Goal: Task Accomplishment & Management: Complete application form

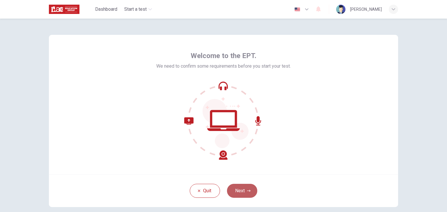
click at [247, 190] on icon "button" at bounding box center [248, 190] width 3 height 3
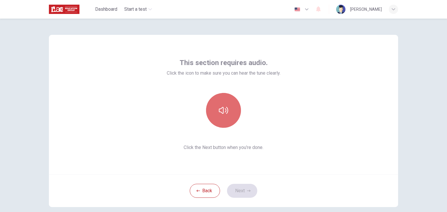
click at [219, 108] on icon "button" at bounding box center [223, 110] width 9 height 9
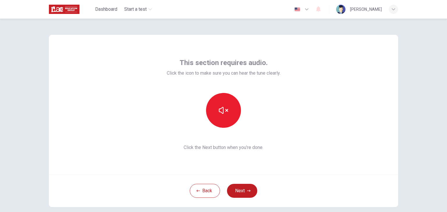
click at [242, 193] on button "Next" at bounding box center [242, 191] width 30 height 14
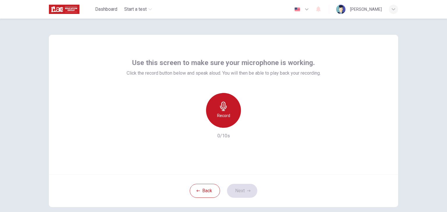
click at [221, 115] on h6 "Record" at bounding box center [223, 115] width 13 height 7
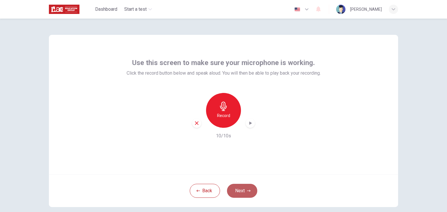
click at [247, 190] on icon "button" at bounding box center [248, 190] width 3 height 3
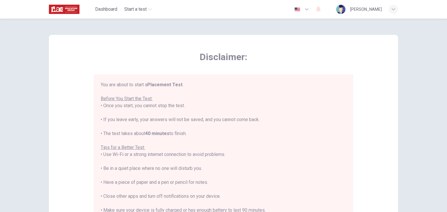
drag, startPoint x: 102, startPoint y: 99, endPoint x: 196, endPoint y: 106, distance: 93.9
click at [196, 106] on div "You are about to start a Placement Test . Before You Start the Test: • Once you…" at bounding box center [223, 161] width 245 height 161
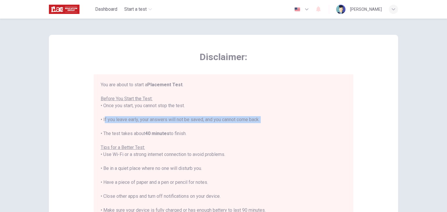
drag, startPoint x: 102, startPoint y: 120, endPoint x: 278, endPoint y: 125, distance: 176.6
click at [278, 125] on div "You are about to start a Placement Test . Before You Start the Test: • Once you…" at bounding box center [223, 161] width 245 height 161
click at [272, 124] on div "You are about to start a Placement Test . Before You Start the Test: • Once you…" at bounding box center [223, 161] width 245 height 161
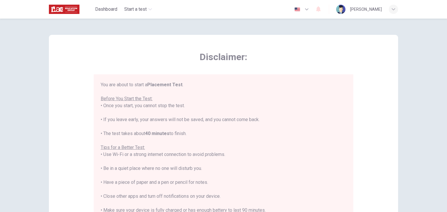
scroll to position [87, 0]
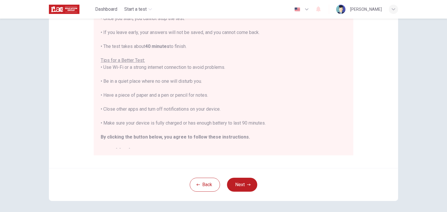
drag, startPoint x: 183, startPoint y: 31, endPoint x: 190, endPoint y: 48, distance: 18.3
click at [190, 48] on div "You are about to start a Placement Test . Before You Start the Test: • Once you…" at bounding box center [223, 74] width 245 height 161
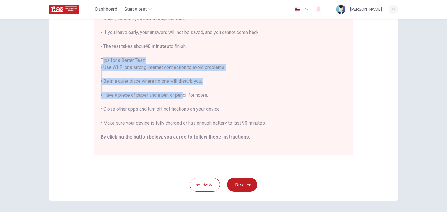
drag, startPoint x: 100, startPoint y: 60, endPoint x: 179, endPoint y: 97, distance: 86.8
click at [179, 97] on div "You are about to start a Placement Test . Before You Start the Test: • Once you…" at bounding box center [223, 74] width 245 height 161
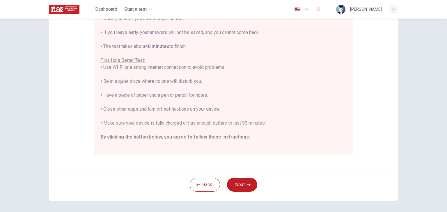
click at [184, 94] on div "You are about to start a Placement Test . Before You Start the Test: • Once you…" at bounding box center [223, 74] width 245 height 161
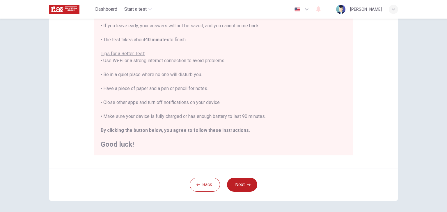
drag, startPoint x: 188, startPoint y: 117, endPoint x: 283, endPoint y: 116, distance: 95.7
click at [283, 116] on div "You are about to start a Placement Test . Before You Start the Test: • Once you…" at bounding box center [223, 67] width 245 height 161
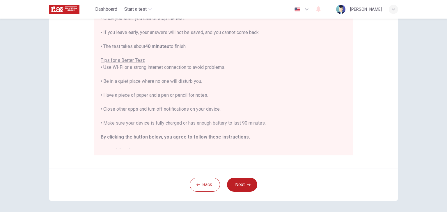
click at [268, 134] on div "You are about to start a Placement Test . Before You Start the Test: • Once you…" at bounding box center [223, 74] width 245 height 161
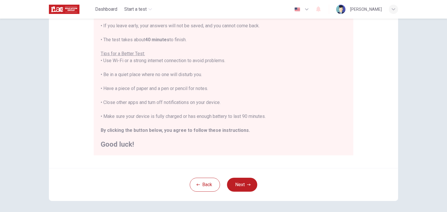
scroll to position [111, 0]
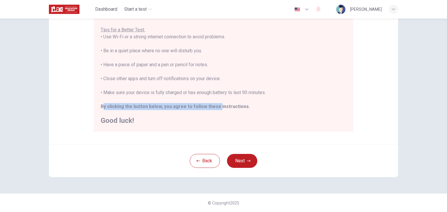
drag, startPoint x: 102, startPoint y: 105, endPoint x: 217, endPoint y: 108, distance: 115.2
click at [214, 108] on b "By clicking the button below, you agree to follow these instructions." at bounding box center [175, 107] width 149 height 6
click at [247, 162] on icon "button" at bounding box center [248, 160] width 3 height 3
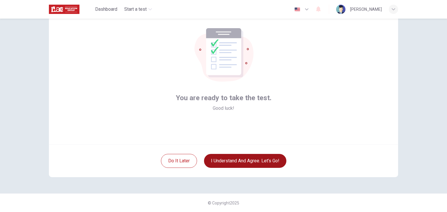
scroll to position [1, 0]
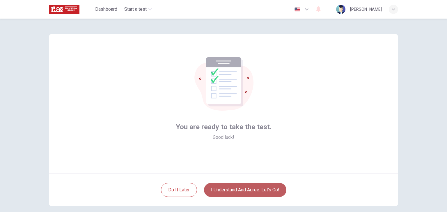
click at [260, 191] on button "I understand and agree. Let’s go!" at bounding box center [245, 190] width 82 height 14
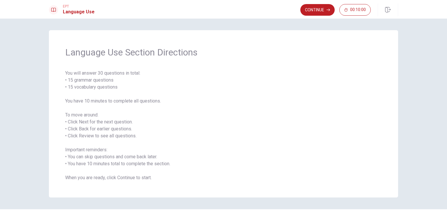
scroll to position [16, 0]
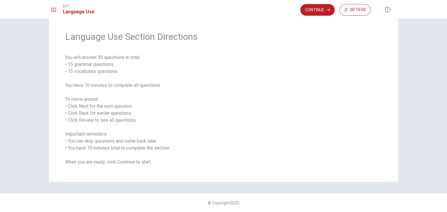
drag, startPoint x: 85, startPoint y: 97, endPoint x: 103, endPoint y: 100, distance: 18.3
click at [103, 100] on span "You will answer 30 questions in total: • 15 grammar questions • 15 vocabulary q…" at bounding box center [223, 110] width 316 height 112
drag, startPoint x: 67, startPoint y: 106, endPoint x: 142, endPoint y: 111, distance: 74.6
click at [143, 111] on span "You will answer 30 questions in total: • 15 grammar questions • 15 vocabulary q…" at bounding box center [223, 110] width 316 height 112
click at [323, 12] on button "Continue" at bounding box center [317, 10] width 34 height 12
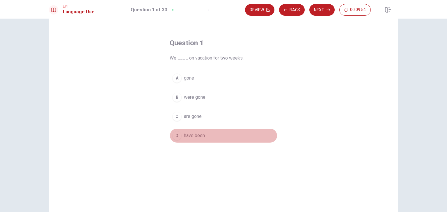
click at [173, 136] on div "D" at bounding box center [176, 135] width 9 height 9
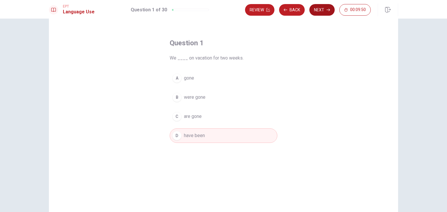
click at [326, 11] on button "Next" at bounding box center [321, 10] width 25 height 12
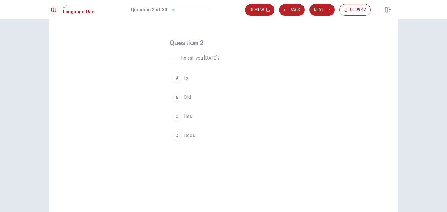
drag, startPoint x: 178, startPoint y: 58, endPoint x: 224, endPoint y: 58, distance: 46.5
click at [224, 58] on span "____ he call you [DATE]?" at bounding box center [224, 58] width 108 height 7
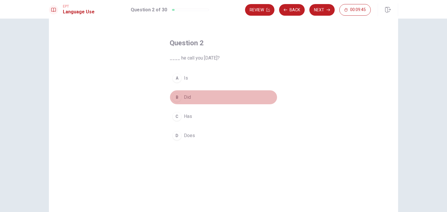
click at [177, 98] on div "B" at bounding box center [176, 97] width 9 height 9
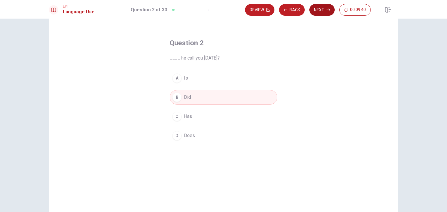
click at [322, 11] on button "Next" at bounding box center [321, 10] width 25 height 12
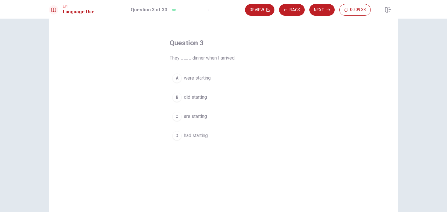
click at [186, 78] on span "were starting" at bounding box center [197, 78] width 27 height 7
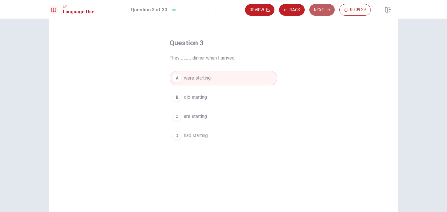
click at [322, 11] on button "Next" at bounding box center [321, 10] width 25 height 12
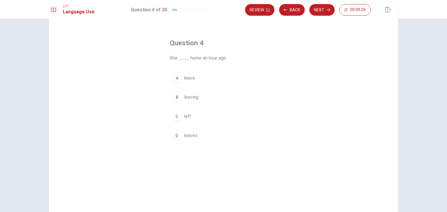
click at [188, 117] on span "left" at bounding box center [187, 116] width 7 height 7
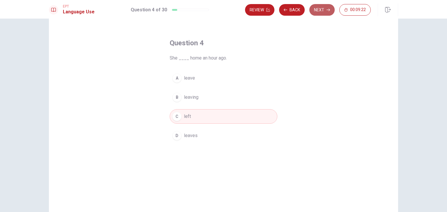
click at [326, 12] on button "Next" at bounding box center [321, 10] width 25 height 12
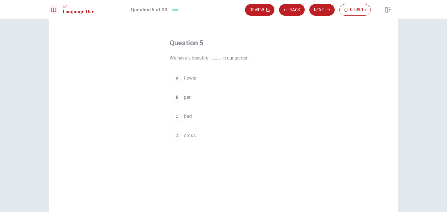
click at [189, 74] on button "A flower" at bounding box center [224, 78] width 108 height 15
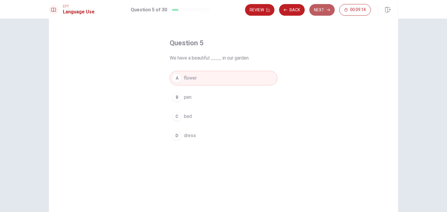
click at [326, 11] on button "Next" at bounding box center [321, 10] width 25 height 12
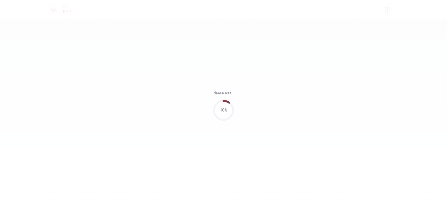
scroll to position [0, 0]
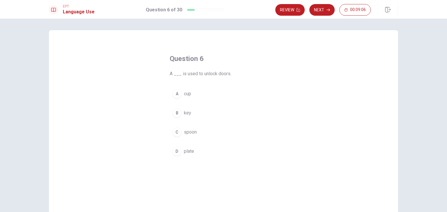
click at [181, 116] on button "B key" at bounding box center [224, 113] width 108 height 15
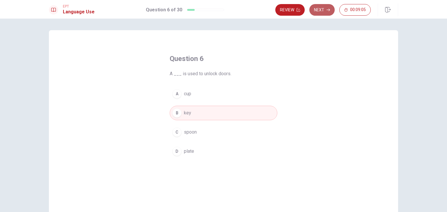
click at [328, 10] on icon "button" at bounding box center [327, 9] width 3 height 3
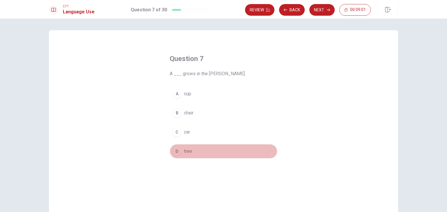
click at [172, 151] on div "D" at bounding box center [176, 151] width 9 height 9
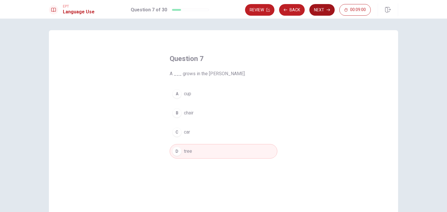
click at [326, 10] on icon "button" at bounding box center [327, 9] width 3 height 3
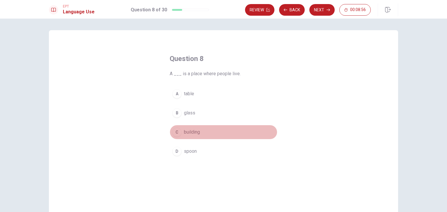
click at [179, 133] on div "C" at bounding box center [176, 132] width 9 height 9
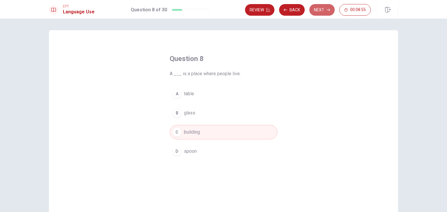
drag, startPoint x: 329, startPoint y: 13, endPoint x: 321, endPoint y: 19, distance: 10.6
click at [329, 13] on button "Next" at bounding box center [321, 10] width 25 height 12
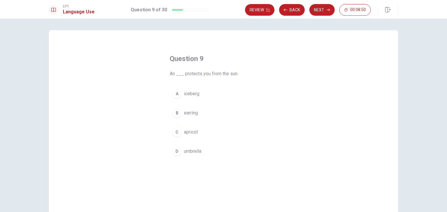
click at [184, 152] on span "umbrella" at bounding box center [192, 151] width 17 height 7
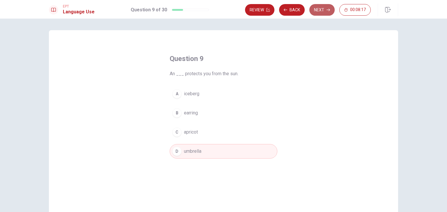
click at [318, 10] on button "Next" at bounding box center [321, 10] width 25 height 12
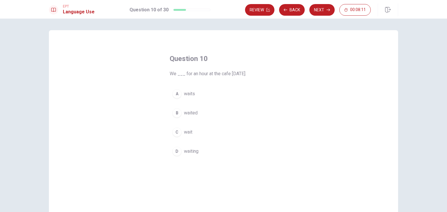
click at [191, 113] on span "waited" at bounding box center [191, 113] width 14 height 7
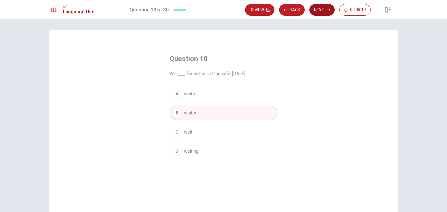
click at [319, 11] on button "Next" at bounding box center [321, 10] width 25 height 12
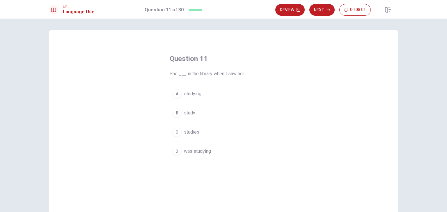
click at [196, 151] on span "was studying" at bounding box center [197, 151] width 27 height 7
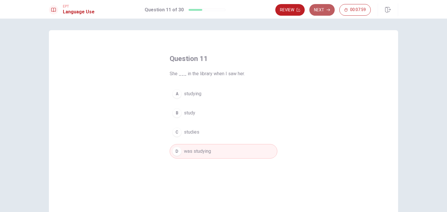
click at [326, 11] on button "Next" at bounding box center [321, 10] width 25 height 12
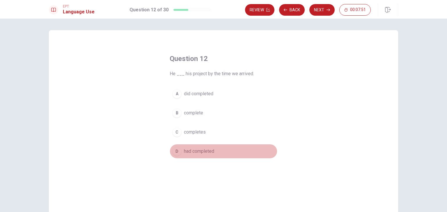
click at [177, 154] on div "D" at bounding box center [176, 151] width 9 height 9
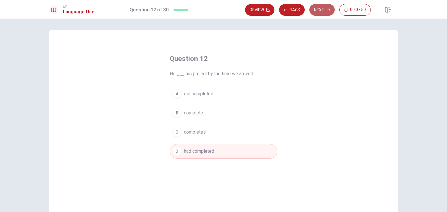
click at [323, 11] on button "Next" at bounding box center [321, 10] width 25 height 12
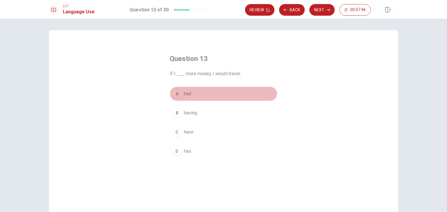
click at [176, 95] on div "A" at bounding box center [176, 93] width 9 height 9
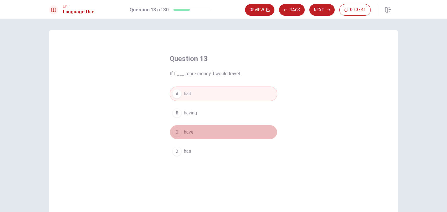
click at [184, 132] on span "have" at bounding box center [189, 132] width 10 height 7
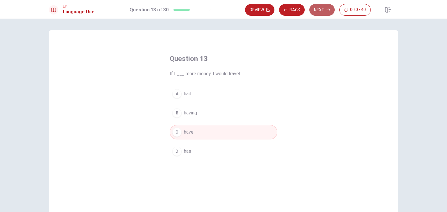
click at [322, 11] on button "Next" at bounding box center [321, 10] width 25 height 12
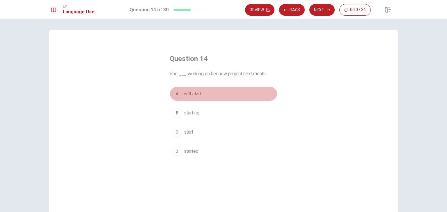
click at [176, 92] on div "A" at bounding box center [176, 93] width 9 height 9
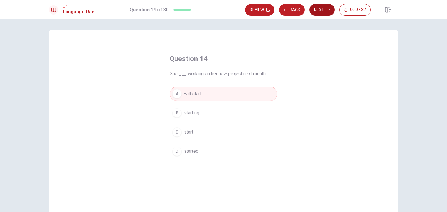
click at [323, 10] on button "Next" at bounding box center [321, 10] width 25 height 12
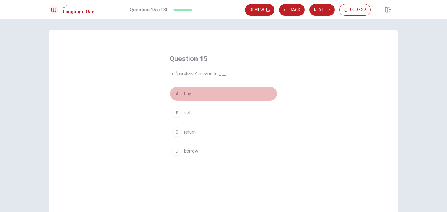
click at [180, 94] on button "A buy" at bounding box center [224, 94] width 108 height 15
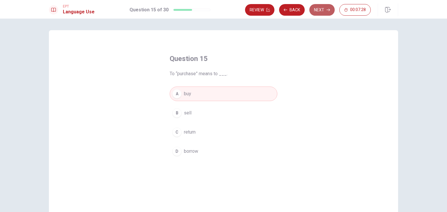
click at [328, 12] on button "Next" at bounding box center [321, 10] width 25 height 12
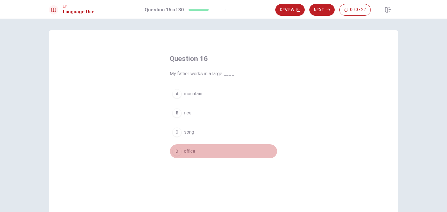
click at [185, 152] on span "office" at bounding box center [189, 151] width 11 height 7
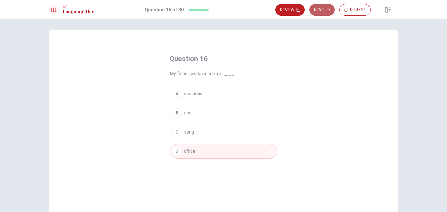
click at [324, 8] on button "Next" at bounding box center [321, 10] width 25 height 12
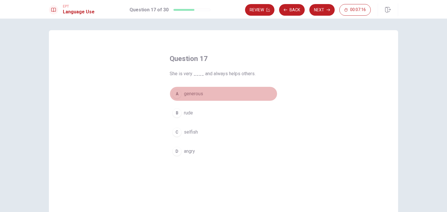
click at [181, 90] on button "A generous" at bounding box center [224, 94] width 108 height 15
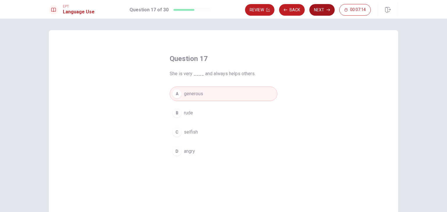
click at [322, 10] on button "Next" at bounding box center [321, 10] width 25 height 12
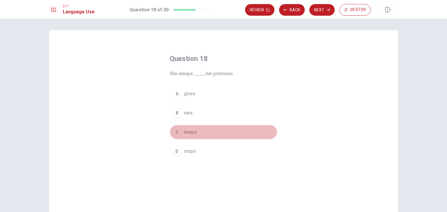
click at [180, 133] on button "C keeps" at bounding box center [224, 132] width 108 height 15
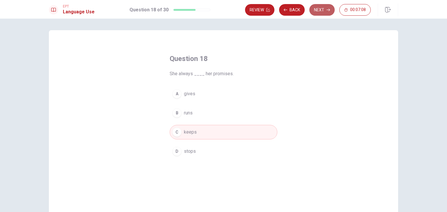
click at [319, 10] on button "Next" at bounding box center [321, 10] width 25 height 12
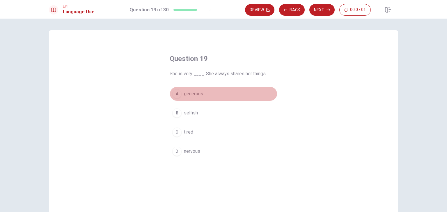
click at [195, 93] on span "generous" at bounding box center [193, 93] width 19 height 7
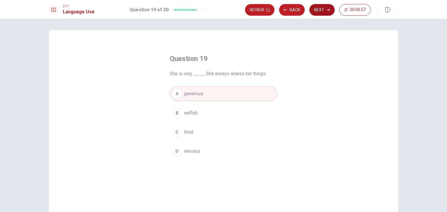
click at [326, 10] on button "Next" at bounding box center [321, 10] width 25 height 12
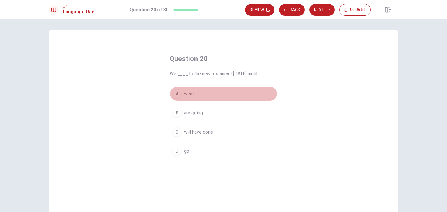
click at [186, 95] on span "went" at bounding box center [189, 93] width 10 height 7
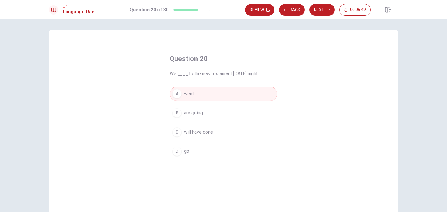
click at [197, 113] on span "are going" at bounding box center [193, 113] width 19 height 7
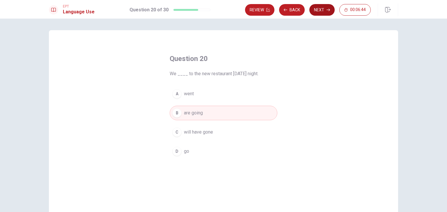
click at [321, 10] on button "Next" at bounding box center [321, 10] width 25 height 12
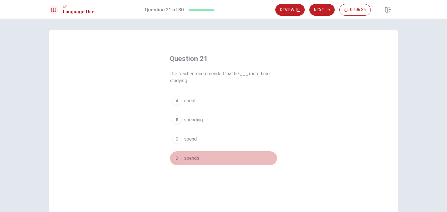
click at [192, 160] on span "spends" at bounding box center [191, 158] width 15 height 7
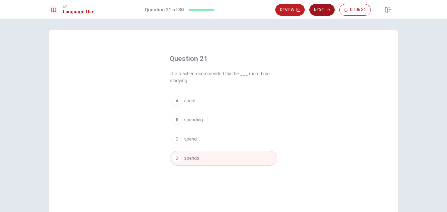
click at [318, 12] on button "Next" at bounding box center [321, 10] width 25 height 12
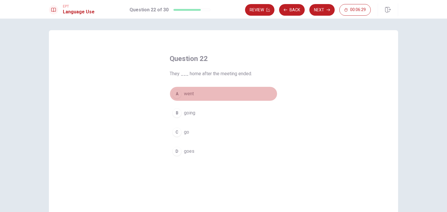
click at [186, 95] on span "went" at bounding box center [189, 93] width 10 height 7
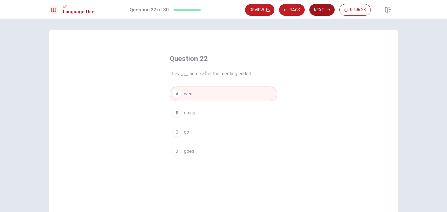
click at [322, 11] on button "Next" at bounding box center [321, 10] width 25 height 12
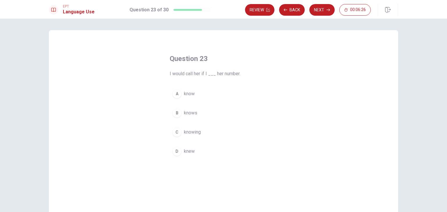
drag, startPoint x: 169, startPoint y: 74, endPoint x: 195, endPoint y: 72, distance: 25.7
click at [191, 72] on span "I would call her if I ___ her number." at bounding box center [224, 73] width 108 height 7
click at [187, 152] on span "knew" at bounding box center [189, 151] width 11 height 7
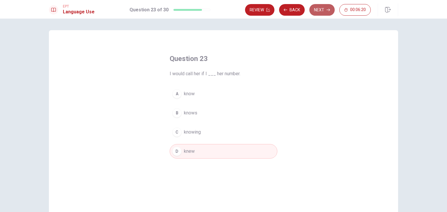
click at [323, 10] on button "Next" at bounding box center [321, 10] width 25 height 12
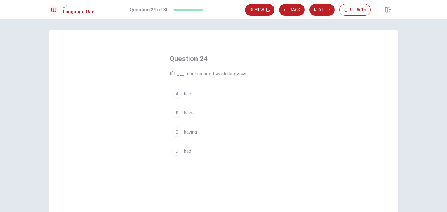
click at [186, 114] on span "have" at bounding box center [189, 113] width 10 height 7
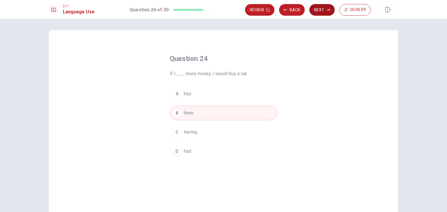
click at [326, 10] on button "Next" at bounding box center [321, 10] width 25 height 12
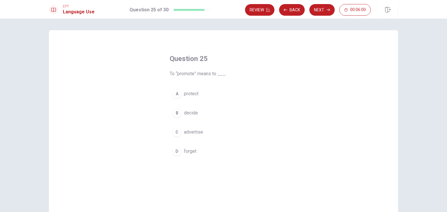
click at [197, 131] on span "advertise" at bounding box center [193, 132] width 19 height 7
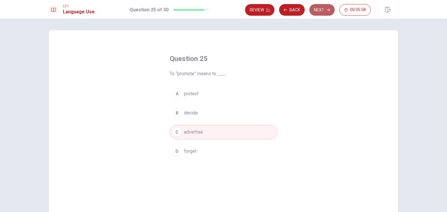
click at [325, 12] on button "Next" at bounding box center [321, 10] width 25 height 12
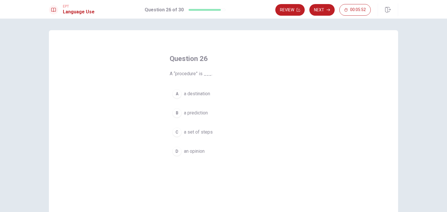
click at [192, 132] on span "a set of steps" at bounding box center [198, 132] width 29 height 7
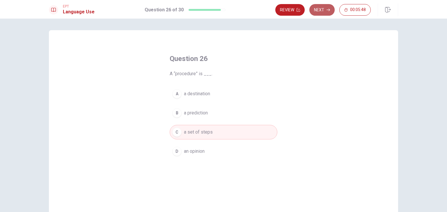
click at [324, 11] on button "Next" at bounding box center [321, 10] width 25 height 12
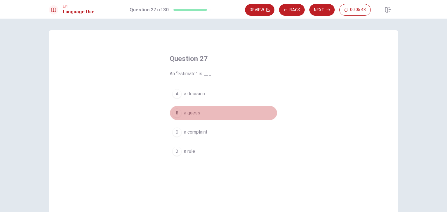
click at [194, 113] on span "a guess" at bounding box center [192, 113] width 16 height 7
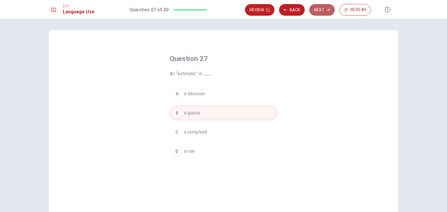
click at [324, 12] on button "Next" at bounding box center [321, 10] width 25 height 12
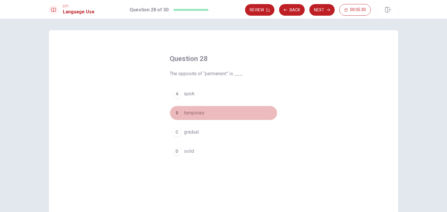
click at [195, 114] on span "temporary" at bounding box center [194, 113] width 21 height 7
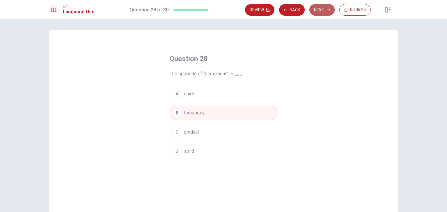
click at [323, 10] on button "Next" at bounding box center [321, 10] width 25 height 12
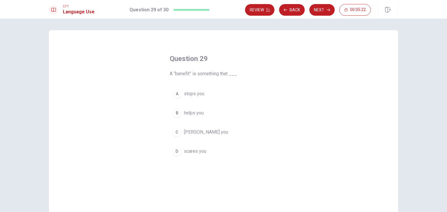
click at [189, 113] on span "helps you" at bounding box center [194, 113] width 20 height 7
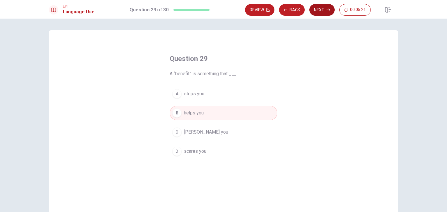
click at [321, 12] on button "Next" at bounding box center [321, 10] width 25 height 12
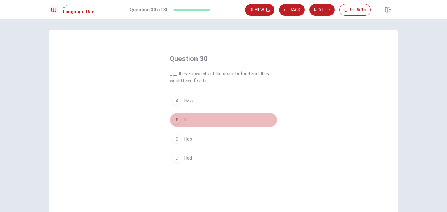
click at [179, 119] on div "B" at bounding box center [176, 119] width 9 height 9
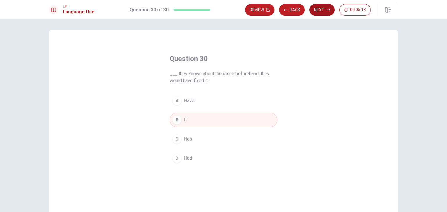
click at [322, 12] on button "Next" at bounding box center [321, 10] width 25 height 12
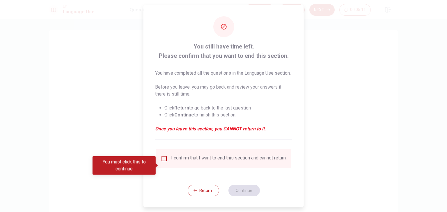
click at [165, 162] on input "You must click this to continue" at bounding box center [164, 158] width 7 height 7
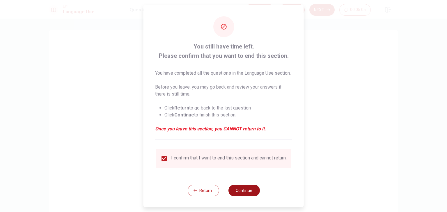
click at [243, 197] on button "Continue" at bounding box center [243, 191] width 31 height 12
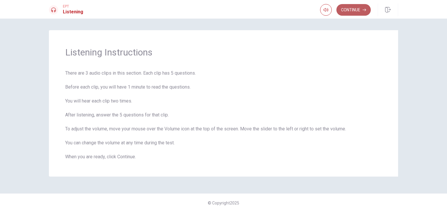
click at [365, 8] on icon "button" at bounding box center [363, 9] width 3 height 3
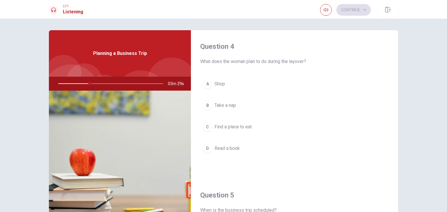
scroll to position [540, 0]
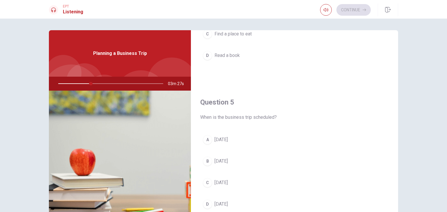
click at [201, 140] on button "A [DATE]" at bounding box center [294, 140] width 188 height 15
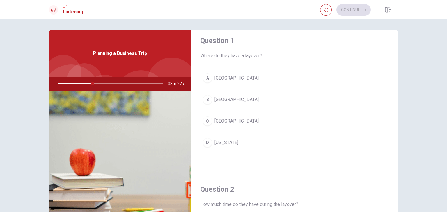
scroll to position [0, 0]
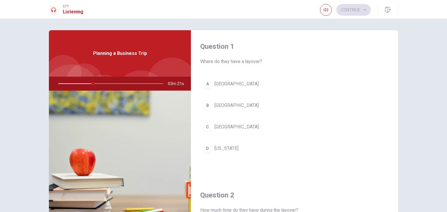
click at [225, 106] on span "[GEOGRAPHIC_DATA]" at bounding box center [236, 105] width 44 height 7
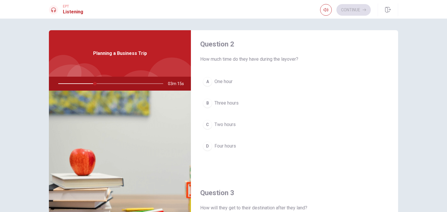
click at [225, 125] on span "Two hours" at bounding box center [224, 124] width 21 height 7
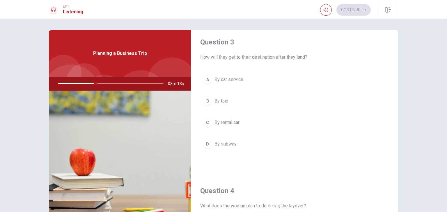
scroll to position [300, 0]
click at [230, 80] on span "By car service" at bounding box center [228, 81] width 29 height 7
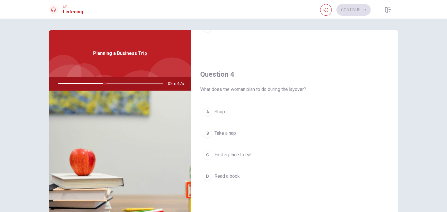
scroll to position [423, 0]
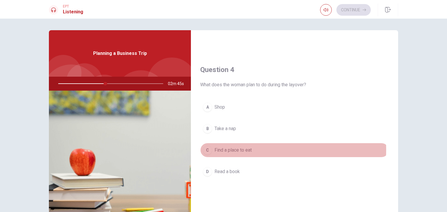
click at [232, 148] on span "Find a place to eat" at bounding box center [232, 150] width 37 height 7
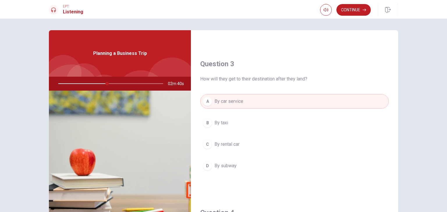
scroll to position [283, 0]
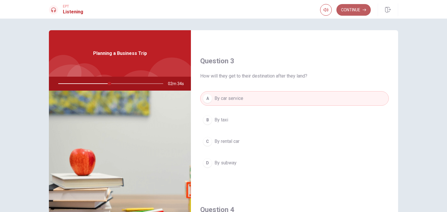
click at [361, 11] on button "Continue" at bounding box center [353, 10] width 34 height 12
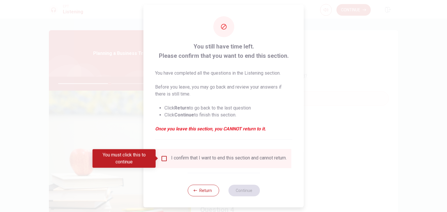
click at [163, 157] on input "You must click this to continue" at bounding box center [164, 158] width 7 height 7
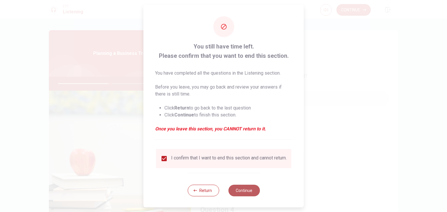
click at [243, 195] on button "Continue" at bounding box center [243, 191] width 31 height 12
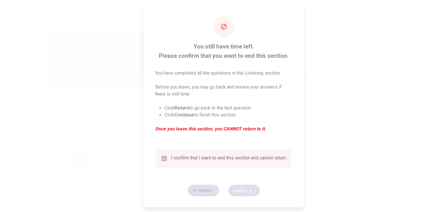
type input "50"
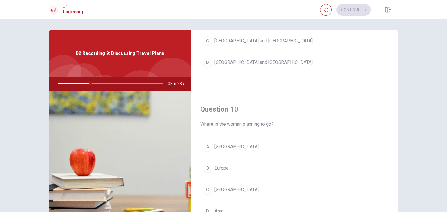
scroll to position [540, 0]
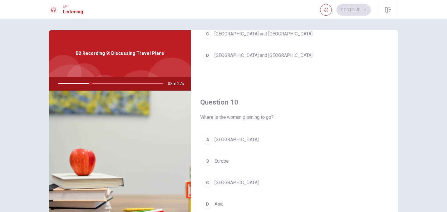
click at [225, 161] on span "Europe" at bounding box center [221, 161] width 14 height 7
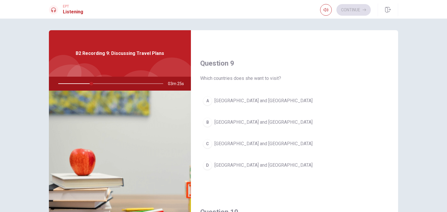
scroll to position [427, 0]
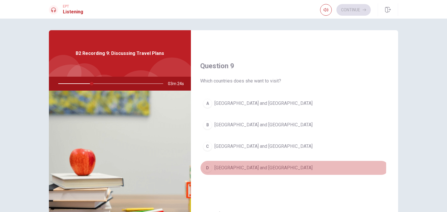
click at [223, 165] on span "[GEOGRAPHIC_DATA] and [GEOGRAPHIC_DATA]" at bounding box center [263, 168] width 98 height 7
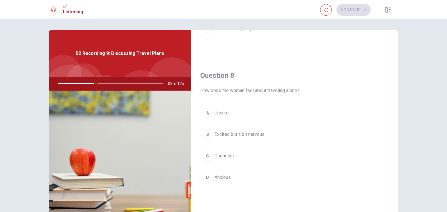
scroll to position [268, 0]
click at [227, 135] on span "Excited but a bit nervous" at bounding box center [239, 135] width 50 height 7
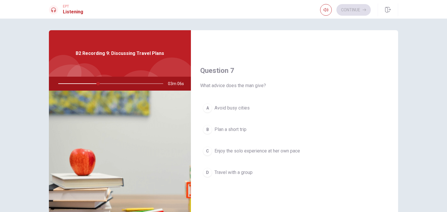
scroll to position [122, 0]
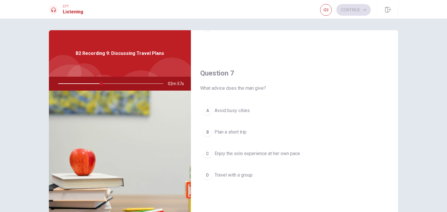
click at [267, 153] on span "Enjoy the solo experience at her own pace" at bounding box center [257, 153] width 86 height 7
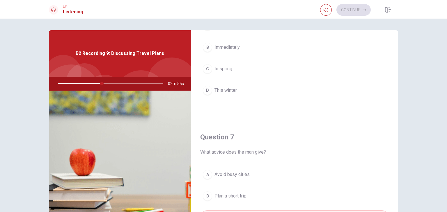
scroll to position [0, 0]
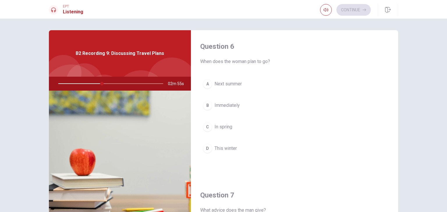
click at [225, 84] on span "Next summer" at bounding box center [227, 84] width 27 height 7
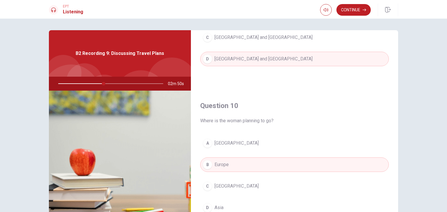
scroll to position [540, 0]
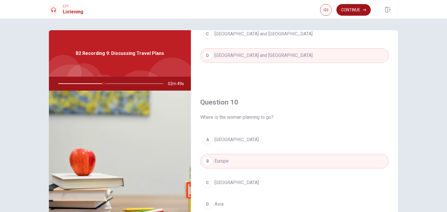
click at [357, 8] on button "Continue" at bounding box center [353, 10] width 34 height 12
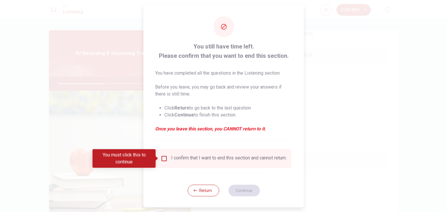
click at [164, 159] on input "You must click this to continue" at bounding box center [164, 158] width 7 height 7
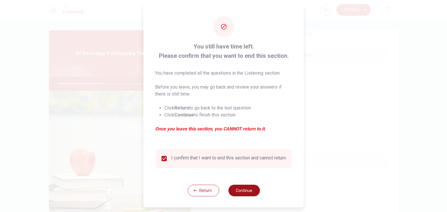
click at [246, 193] on button "Continue" at bounding box center [243, 191] width 31 height 12
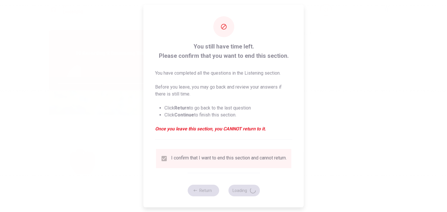
type input "45"
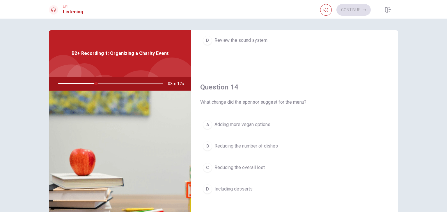
scroll to position [409, 0]
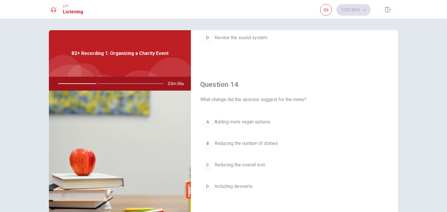
click at [214, 120] on span "Adding more vegan options" at bounding box center [242, 122] width 56 height 7
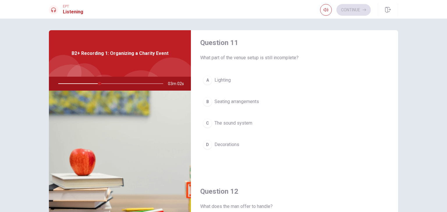
scroll to position [0, 0]
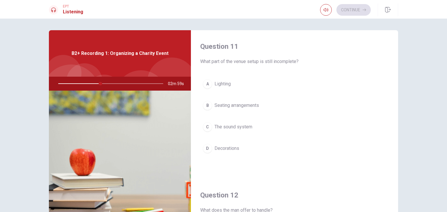
click at [229, 126] on span "The sound system" at bounding box center [233, 127] width 38 height 7
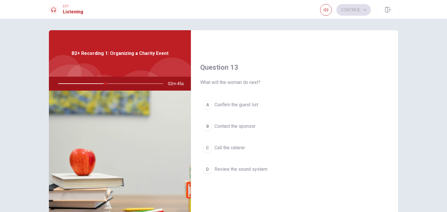
scroll to position [278, 0]
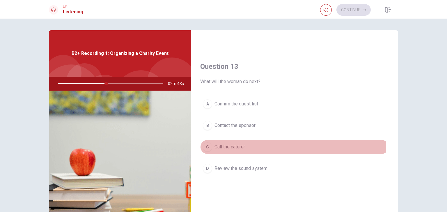
click at [231, 146] on span "Call the caterer" at bounding box center [229, 147] width 31 height 7
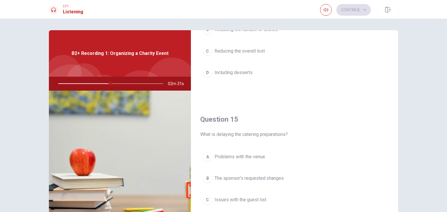
scroll to position [540, 0]
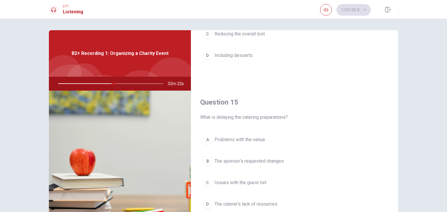
click at [234, 160] on span "The sponsor’s requested changes" at bounding box center [248, 161] width 69 height 7
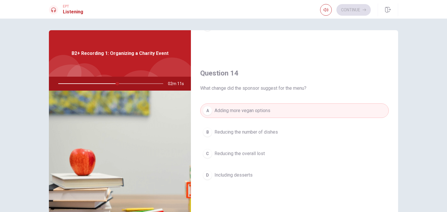
scroll to position [423, 0]
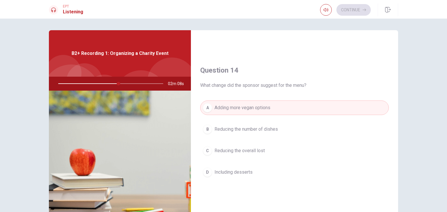
click at [235, 152] on span "Reducing the overall lost" at bounding box center [239, 150] width 50 height 7
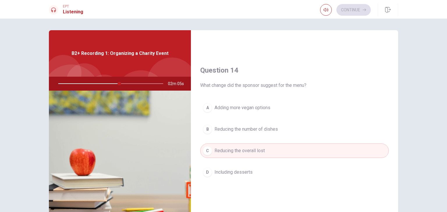
click at [251, 108] on span "Adding more vegan options" at bounding box center [242, 107] width 56 height 7
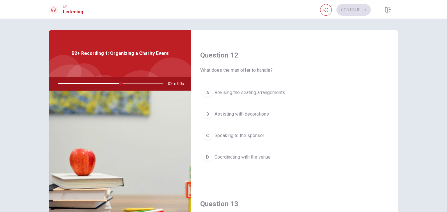
scroll to position [138, 0]
click at [235, 159] on span "Coordinating with the venue" at bounding box center [242, 159] width 56 height 7
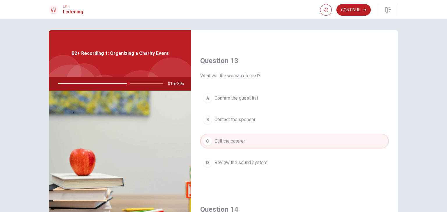
scroll to position [290, 0]
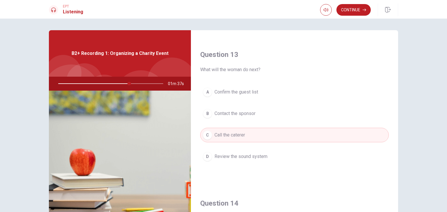
drag, startPoint x: 126, startPoint y: 83, endPoint x: 116, endPoint y: 83, distance: 9.6
click at [116, 83] on div at bounding box center [109, 84] width 117 height 14
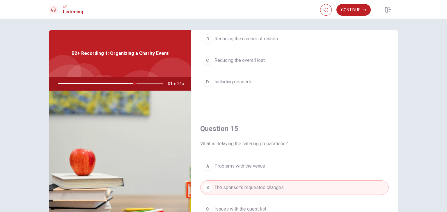
scroll to position [540, 0]
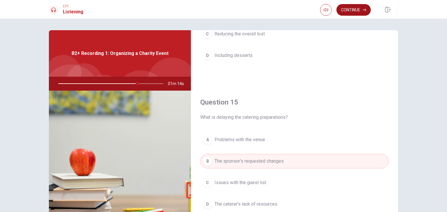
click at [356, 11] on button "Continue" at bounding box center [353, 10] width 34 height 12
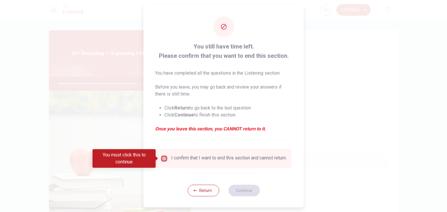
click at [163, 160] on input "You must click this to continue" at bounding box center [164, 158] width 7 height 7
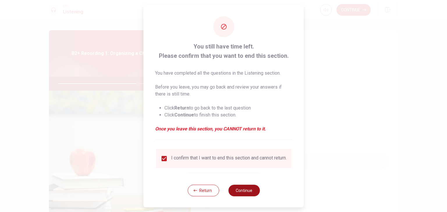
click at [239, 195] on button "Continue" at bounding box center [243, 191] width 31 height 12
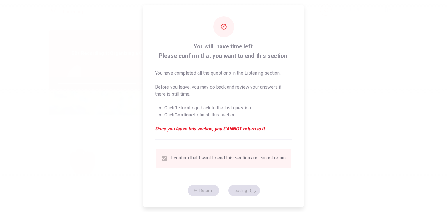
type input "77"
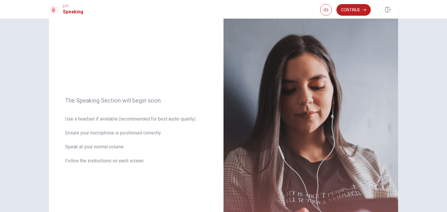
scroll to position [21, 0]
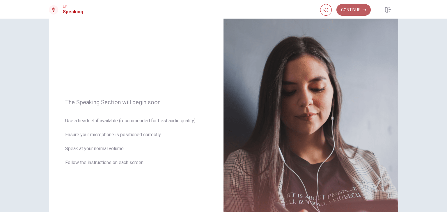
click at [356, 11] on button "Continue" at bounding box center [353, 10] width 34 height 12
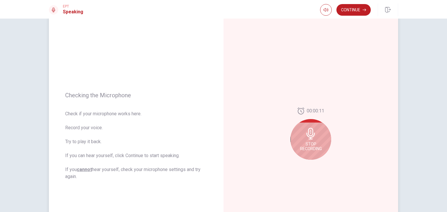
drag, startPoint x: 72, startPoint y: 113, endPoint x: 131, endPoint y: 121, distance: 60.5
click at [131, 121] on span "Check if your microphone works here. Record your voice. Try to play it back. If…" at bounding box center [136, 146] width 142 height 70
click at [317, 145] on span "Stop Recording" at bounding box center [311, 146] width 22 height 9
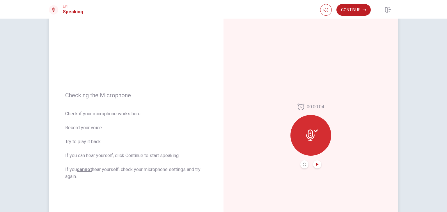
click at [316, 165] on icon "Play Audio" at bounding box center [317, 164] width 3 height 3
click at [361, 11] on button "Continue" at bounding box center [353, 10] width 34 height 12
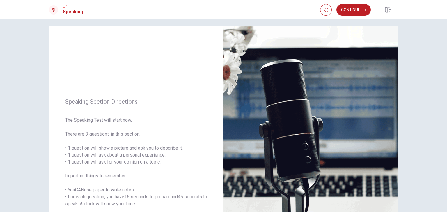
scroll to position [0, 0]
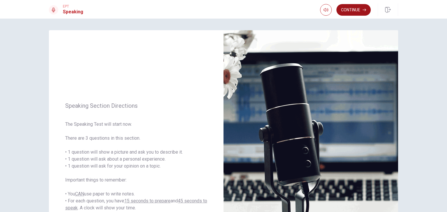
click at [350, 8] on button "Continue" at bounding box center [353, 10] width 34 height 12
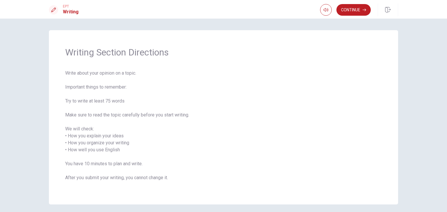
drag, startPoint x: 64, startPoint y: 72, endPoint x: 131, endPoint y: 91, distance: 70.1
click at [131, 91] on span "Write about your opinion on a topic. Important things to remember: Try to write…" at bounding box center [223, 129] width 316 height 119
drag, startPoint x: 67, startPoint y: 85, endPoint x: 125, endPoint y: 98, distance: 59.5
click at [125, 98] on span "Write about your opinion on a topic. Important things to remember: Try to write…" at bounding box center [223, 129] width 316 height 119
drag, startPoint x: 65, startPoint y: 101, endPoint x: 108, endPoint y: 99, distance: 42.8
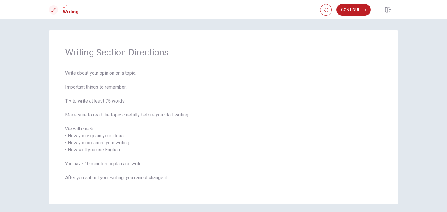
click at [108, 99] on span "Write about your opinion on a topic. Important things to remember: Try to write…" at bounding box center [223, 129] width 316 height 119
drag, startPoint x: 63, startPoint y: 115, endPoint x: 145, endPoint y: 115, distance: 82.0
click at [145, 115] on div "Writing Section Directions Write about your opinion on a topic. Important thing…" at bounding box center [223, 117] width 349 height 175
drag, startPoint x: 64, startPoint y: 129, endPoint x: 99, endPoint y: 126, distance: 34.5
click at [99, 126] on span "Write about your opinion on a topic. Important things to remember: Try to write…" at bounding box center [223, 129] width 316 height 119
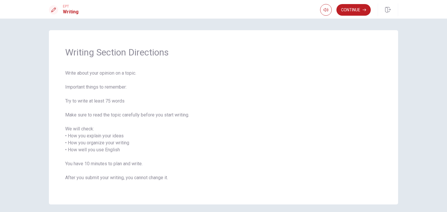
click at [103, 127] on span "Write about your opinion on a topic. Important things to remember: Try to write…" at bounding box center [223, 129] width 316 height 119
click at [355, 10] on button "Continue" at bounding box center [353, 10] width 34 height 12
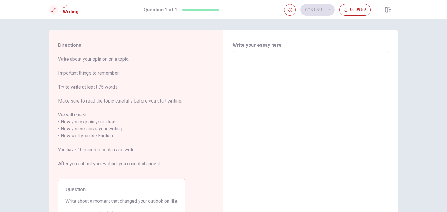
drag, startPoint x: 61, startPoint y: 60, endPoint x: 147, endPoint y: 60, distance: 85.8
click at [147, 60] on span "Write about your opinion on a topic. Important things to remember: Try to write…" at bounding box center [121, 115] width 127 height 119
click at [145, 61] on span "Write about your opinion on a topic. Important things to remember: Try to write…" at bounding box center [121, 115] width 127 height 119
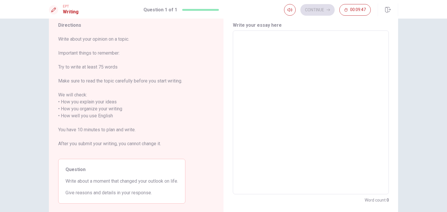
scroll to position [20, 0]
click at [284, 79] on textarea at bounding box center [311, 113] width 148 height 154
click at [274, 82] on textarea at bounding box center [311, 113] width 148 height 154
type textarea "A"
type textarea "x"
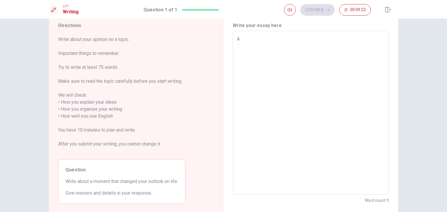
type textarea "A"
type textarea "x"
type textarea "A g"
type textarea "x"
type textarea "A gr"
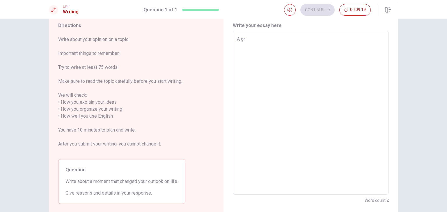
type textarea "x"
type textarea "A gre"
type textarea "x"
type textarea "A grea"
type textarea "x"
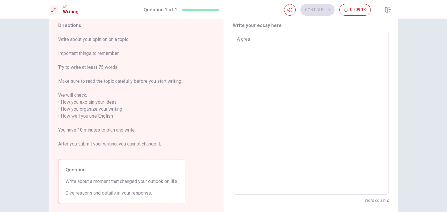
type textarea "A great"
type textarea "x"
type textarea "A great"
type textarea "x"
type textarea "A great m"
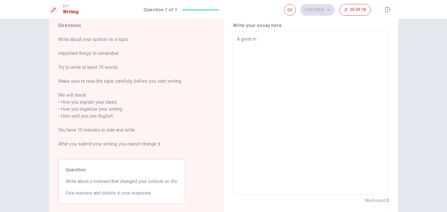
type textarea "x"
type textarea "A great mo"
type textarea "x"
type textarea "A great mom"
type textarea "x"
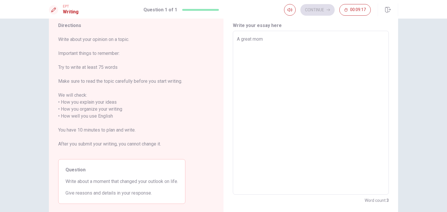
type textarea "A great mome"
type textarea "x"
type textarea "A great momen"
type textarea "x"
type textarea "A great moment"
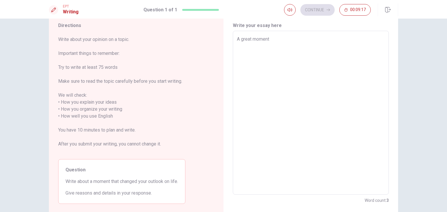
type textarea "x"
type textarea "A great momento"
type textarea "x"
type textarea "A great momento"
type textarea "x"
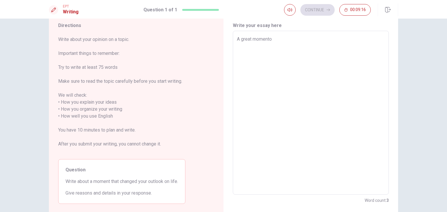
type textarea "A great momento t"
type textarea "x"
type textarea "A great momento th"
type textarea "x"
type textarea "A great momento tha"
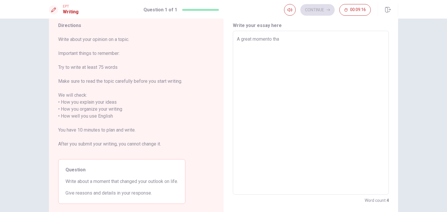
type textarea "x"
type textarea "A great momento that"
type textarea "x"
type textarea "A great momento that"
type textarea "x"
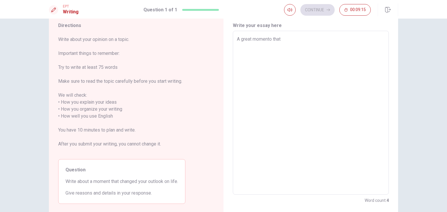
type textarea "A great momento that c"
type textarea "x"
type textarea "A great momento that ch"
type textarea "x"
type textarea "A great momento that cha"
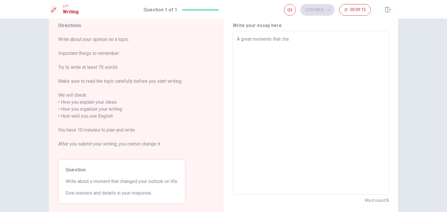
type textarea "x"
type textarea "A great momento that [PERSON_NAME]"
type textarea "x"
type textarea "A great momento that [PERSON_NAME]"
type textarea "x"
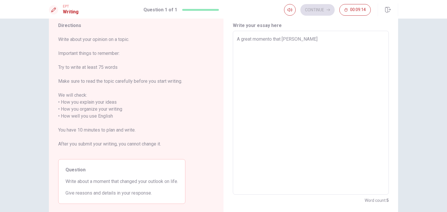
type textarea "A great momento that change"
type textarea "x"
type textarea "A great momento that changed"
type textarea "x"
type textarea "A great momento that changed"
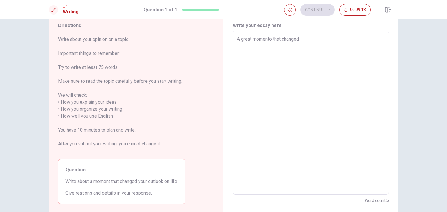
type textarea "x"
type textarea "A great momento that changed m"
type textarea "x"
type textarea "A great momento that changed my"
type textarea "x"
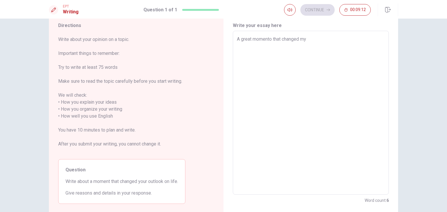
type textarea "A great momento that changed my"
type textarea "x"
type textarea "A great momento that changed my o"
type textarea "x"
type textarea "A great momento that changed my ou"
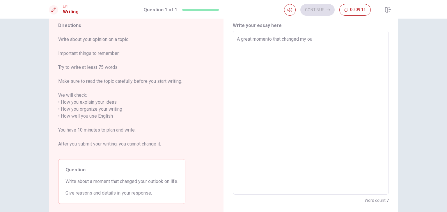
type textarea "x"
type textarea "A great momento that changed my out"
type textarea "x"
type textarea "A great momento that changed my outl"
type textarea "x"
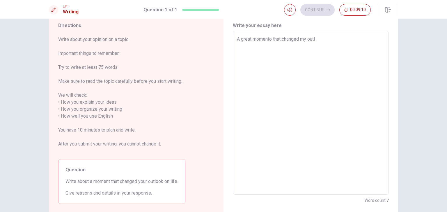
type textarea "A great momento that changed my outlo"
type textarea "x"
type textarea "A great momento that changed my outloo"
type textarea "x"
type textarea "A great momento that changed my outlook"
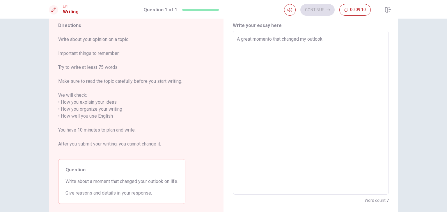
type textarea "x"
type textarea "A great momento that changed my outlook"
type textarea "x"
type textarea "A great momento that changed my outlook o"
type textarea "x"
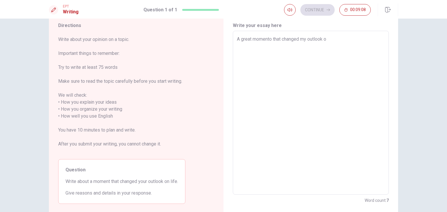
type textarea "A great momento that changed my outlook on"
type textarea "x"
type textarea "A great momento that changed my outlook on"
type textarea "x"
type textarea "A great momento that changed my outlook on l"
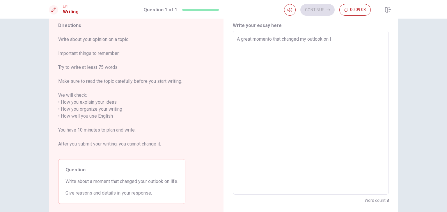
type textarea "x"
type textarea "A great momento that changed my outlook on li"
type textarea "x"
type textarea "A great momento that changed my outlook on lif"
type textarea "x"
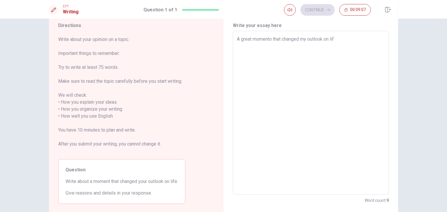
type textarea "A great momento that changed my outlook on life"
type textarea "x"
type textarea "A great momento that changed my outlook on life"
type textarea "x"
type textarea "A great momento that changed my outlook on life w"
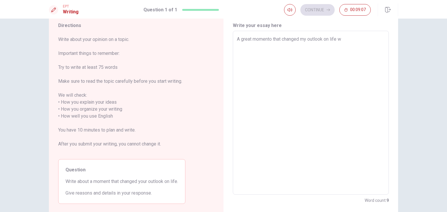
type textarea "x"
type textarea "A great momento that changed my outlook on life wa"
type textarea "x"
type textarea "A great momento that changed my outlook on life was"
type textarea "x"
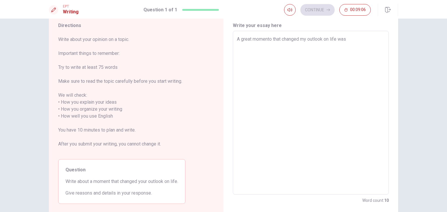
type textarea "A great momento that changed my outlook on life was a"
type textarea "x"
type textarea "A great momento that changed my outlook on life was a"
type textarea "x"
type textarea "A great momento that changed my outlook on life was a t"
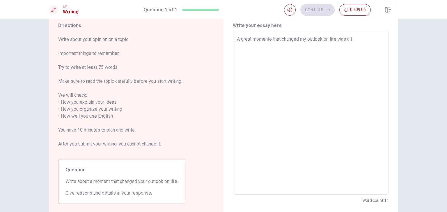
type textarea "x"
type textarea "A great momento that changed my outlook on life was a ti"
type textarea "x"
type textarea "A great momento that changed my outlook on life was a [PERSON_NAME]"
type textarea "x"
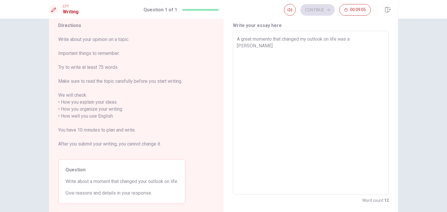
type textarea "A great momento that changed my outlook on life was a time"
type textarea "x"
type textarea "A great momento that changed my outlook on life was a time"
type textarea "x"
type textarea "A great momento that changed my outlook on life was a time w"
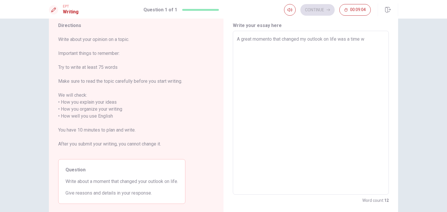
type textarea "x"
type textarea "A great momento that changed my outlook on life was a time wh"
type textarea "x"
type textarea "A great momento that changed my outlook on life was a time whe"
type textarea "x"
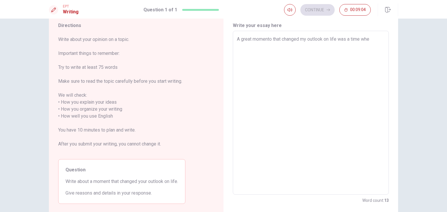
type textarea "A great momento that changed my outlook on life was a time when"
type textarea "x"
type textarea "A great momento that changed my outlook on life was a time when"
type textarea "x"
type textarea "A great momento that changed my outlook on life was a time when I"
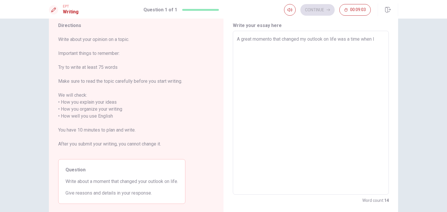
type textarea "x"
type textarea "A great momento that changed my outlook on life was a time when I"
type textarea "x"
type textarea "A great momento that changed my outlook on life was a time when I l"
type textarea "x"
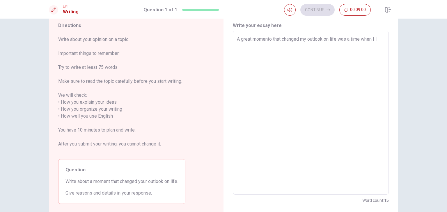
type textarea "A great momento that changed my outlook on life was a time when I li"
type textarea "x"
type textarea "A great momento that changed my outlook on life was a time when I liv"
type textarea "x"
type textarea "A great momento that changed my outlook on life was a time when I live"
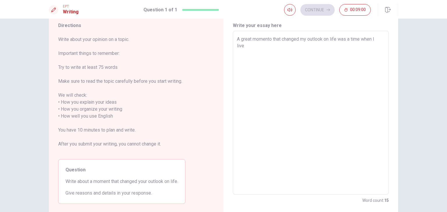
type textarea "x"
type textarea "A great momento that changed my outlook on life was a time when I lived"
type textarea "x"
type textarea "A great momento that changed my outlook on life was a time when I lived"
type textarea "x"
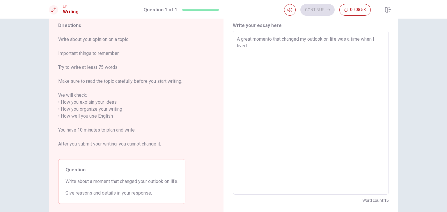
type textarea "A great momento that changed my outlook on life was a time when I lived i"
type textarea "x"
type textarea "A great momento that changed my outlook on life was a time when I lived in"
type textarea "x"
type textarea "A great momento that changed my outlook on life was a time when I lived in"
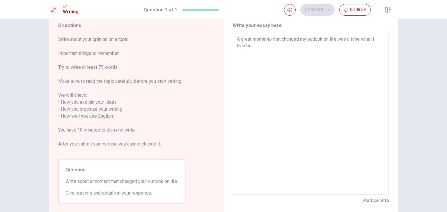
type textarea "x"
type textarea "A great momento that changed my outlook on life was a time when I lived in D"
type textarea "x"
type textarea "A great momento that changed my outlook on life was a time when I lived in [GEO…"
type textarea "x"
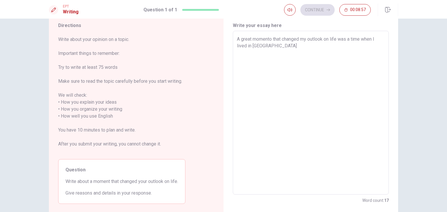
type textarea "A great momento that changed my outlook on life was a time when I lived in [GEO…"
type textarea "x"
type textarea "A great momento that changed my outlook on life was a time when I lived in [GEO…"
type textarea "x"
type textarea "A great momento that changed my outlook on life was a time when I lived in [GEO…"
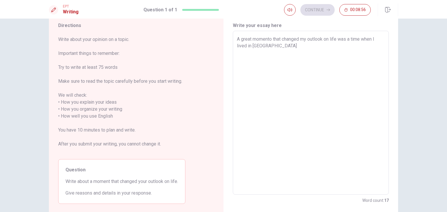
type textarea "x"
type textarea "A great momento that changed my outlook on life was a time when I lived in [GEO…"
type textarea "x"
type textarea "A great momento that changed my outlook on life was a time when I lived in [GEO…"
type textarea "x"
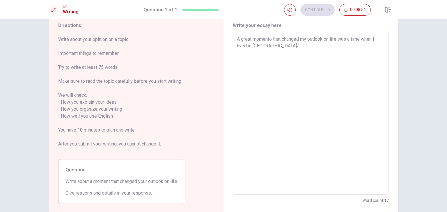
type textarea "A great momento that changed my outlook on life was a time when I lived in [GEO…"
type textarea "x"
type textarea "A great momento that changed my outlook on life was a time when I lived in [GEO…"
type textarea "x"
type textarea "A great momento that changed my outlook on life was a time when I lived in [GEO…"
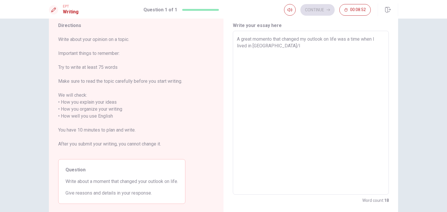
type textarea "x"
type textarea "A great momento that changed my outlook on life was a time when I lived in [GEO…"
type textarea "x"
type textarea "A great momento that changed my outlook on life was a time when I lived in [GEO…"
type textarea "x"
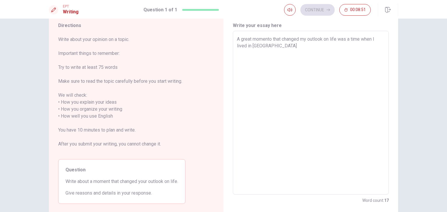
type textarea "A great momento that changed my outlook on life was a time when I lived in [GEO…"
type textarea "x"
type textarea "A great momento that changed my outlook on life was a time when I lived in [GEO…"
type textarea "x"
type textarea "A great momento that changed my outlook on life was a time when I lived in [GEO…"
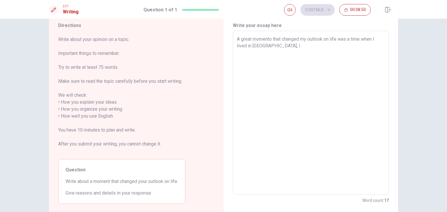
type textarea "x"
type textarea "A great momento that changed my outlook on life was a time when I lived in [GEO…"
type textarea "x"
type textarea "A great momento that changed my outlook on life was a time when I lived in [GEO…"
type textarea "x"
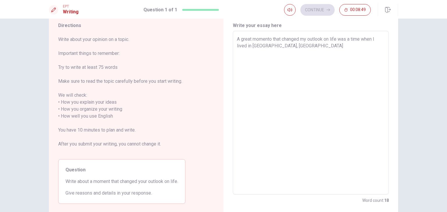
type textarea "A great momento that changed my outlook on life was a time when I lived in [GEO…"
type textarea "x"
type textarea "A great momento that changed my outlook on life was a time when I lived in [GEO…"
type textarea "x"
type textarea "A great momento that changed my outlook on life was a time when I lived in [GEO…"
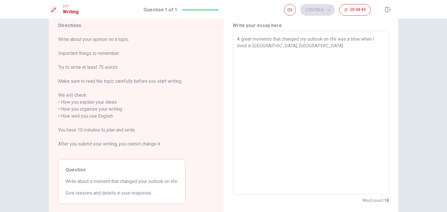
type textarea "x"
type textarea "A great momento that changed my outlook on life was a time when I lived in [GEO…"
type textarea "x"
type textarea "A great momento that changed my outlook on life was a time when I lived in [GEO…"
type textarea "x"
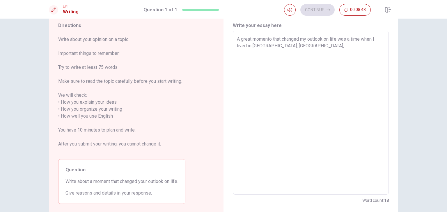
type textarea "A great momento that changed my outlook on life was a time when I lived in [GEO…"
type textarea "x"
type textarea "A great momento that changed my outlook on life was a time when I lived in [GEO…"
type textarea "x"
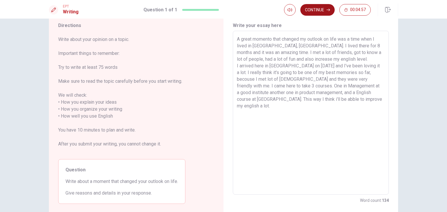
click at [327, 10] on icon "button" at bounding box center [327, 9] width 3 height 3
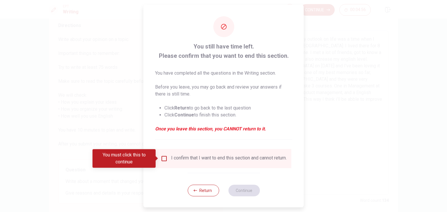
click at [166, 157] on input "You must click this to continue" at bounding box center [164, 158] width 7 height 7
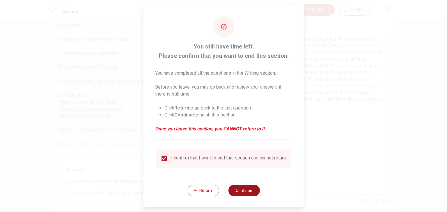
click at [243, 194] on button "Continue" at bounding box center [243, 191] width 31 height 12
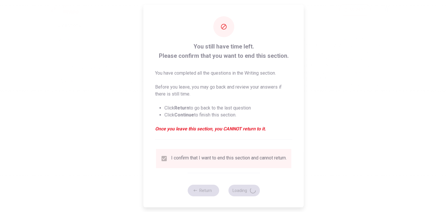
scroll to position [0, 0]
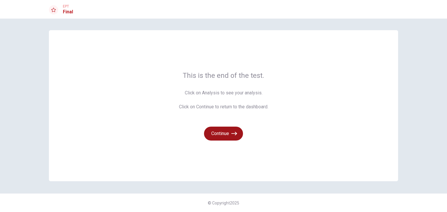
click at [229, 136] on button "Continue" at bounding box center [223, 134] width 39 height 14
